Goal: Connect with others: Connect with others

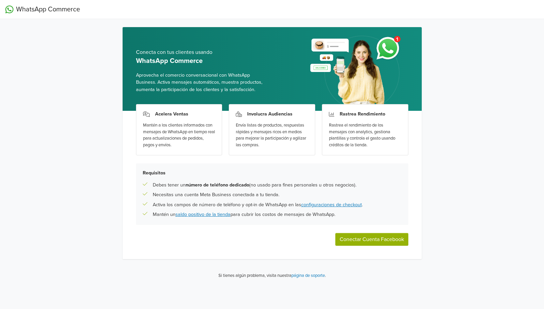
click at [384, 241] on button "Conectar Cuenta Facebook" at bounding box center [371, 239] width 73 height 13
click at [380, 239] on button "Conectar Cuenta Facebook" at bounding box center [371, 239] width 73 height 13
click at [370, 238] on button "Conectar Cuenta Facebook" at bounding box center [371, 239] width 73 height 13
click at [354, 240] on button "Conectar Cuenta Facebook" at bounding box center [371, 239] width 73 height 13
